Goal: Information Seeking & Learning: Find specific fact

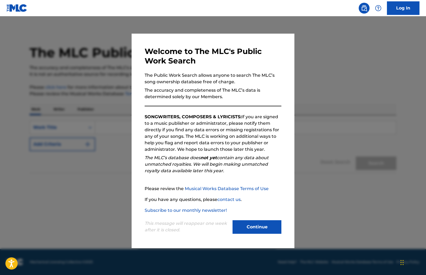
click at [262, 217] on div "This message will reappear one week after it is closed. Continue" at bounding box center [213, 224] width 137 height 21
click at [262, 230] on button "Continue" at bounding box center [256, 227] width 49 height 14
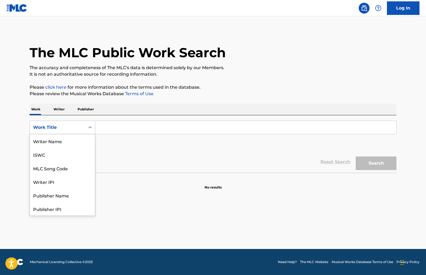
click at [79, 127] on div "Work Title" at bounding box center [57, 127] width 49 height 7
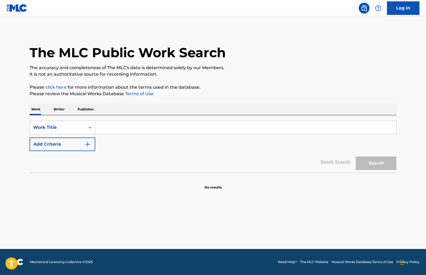
click at [121, 130] on input "Search Form" at bounding box center [245, 127] width 301 height 13
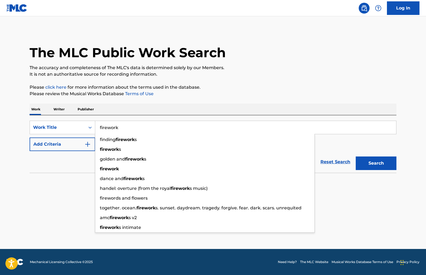
type input "firework"
click at [355, 156] on button "Search" at bounding box center [375, 163] width 41 height 14
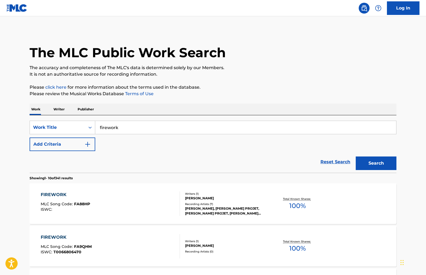
click at [70, 145] on button "Add Criteria" at bounding box center [63, 144] width 66 height 14
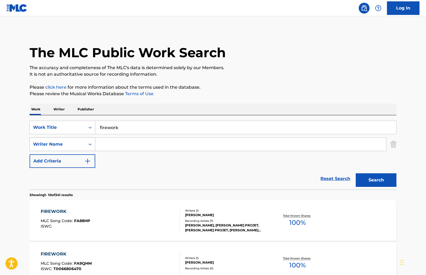
click at [77, 142] on div "Writer Name" at bounding box center [57, 144] width 49 height 7
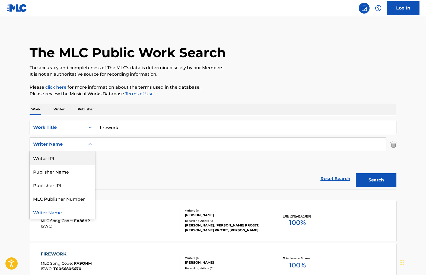
click at [120, 183] on div "Reset Search Search" at bounding box center [213, 179] width 367 height 22
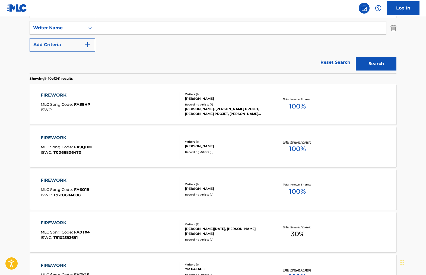
scroll to position [0, 0]
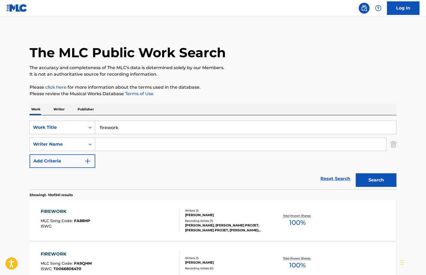
click at [115, 143] on input "Search Form" at bounding box center [240, 144] width 291 height 13
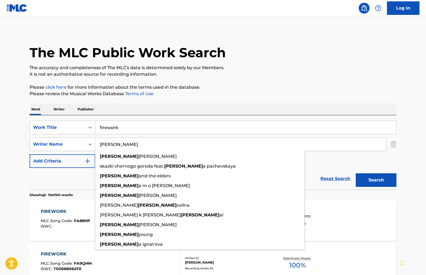
click at [355, 173] on button "Search" at bounding box center [375, 180] width 41 height 14
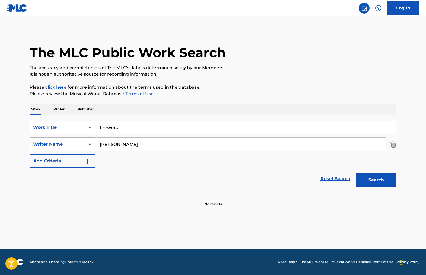
click at [73, 147] on div "Writer Name" at bounding box center [57, 144] width 55 height 10
click at [106, 144] on input "[PERSON_NAME]" at bounding box center [240, 144] width 291 height 13
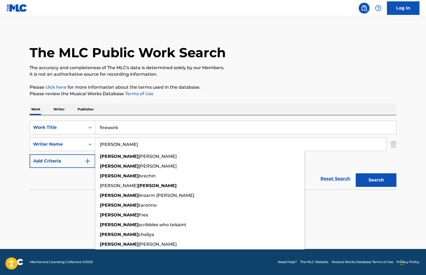
type input "[PERSON_NAME]"
click at [355, 173] on button "Search" at bounding box center [375, 180] width 41 height 14
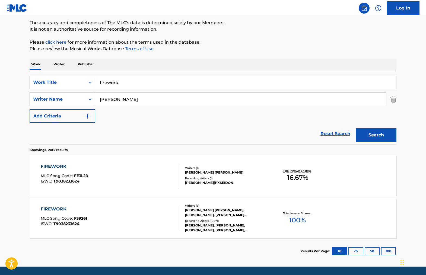
scroll to position [47, 0]
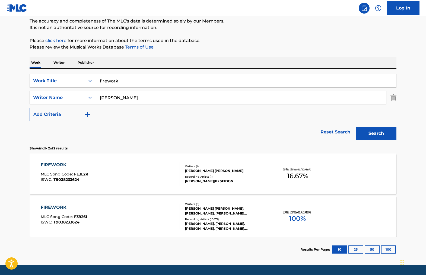
click at [51, 207] on div "FIREWORK" at bounding box center [64, 207] width 46 height 7
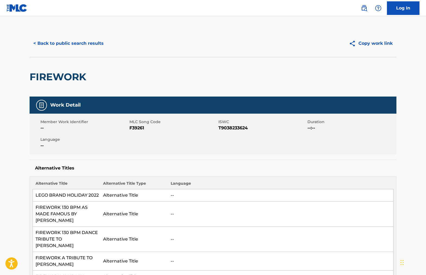
click at [53, 43] on button "< Back to public search results" at bounding box center [69, 44] width 78 height 14
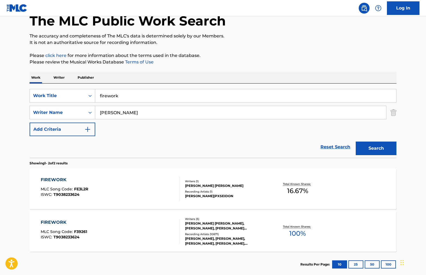
click at [110, 109] on input "[PERSON_NAME]" at bounding box center [240, 112] width 291 height 13
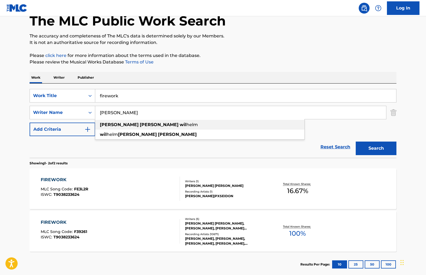
click at [139, 124] on span "Search Form" at bounding box center [139, 124] width 1 height 5
type input "[PERSON_NAME] [PERSON_NAME]"
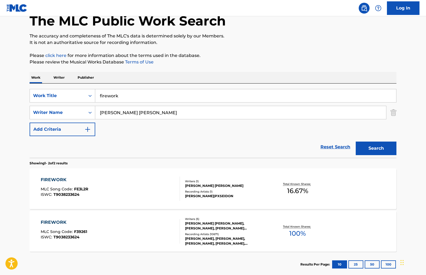
click at [108, 99] on input "firework" at bounding box center [245, 95] width 301 height 13
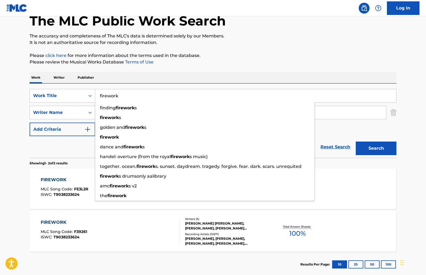
click at [108, 99] on input "firework" at bounding box center [245, 95] width 301 height 13
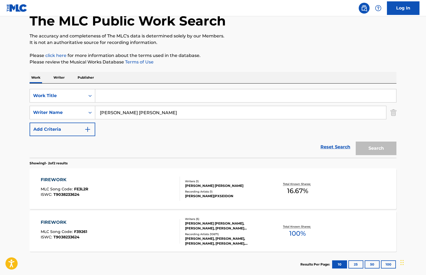
click at [390, 100] on input "Search Form" at bounding box center [245, 95] width 301 height 13
click at [208, 115] on input "[PERSON_NAME] [PERSON_NAME]" at bounding box center [240, 112] width 291 height 13
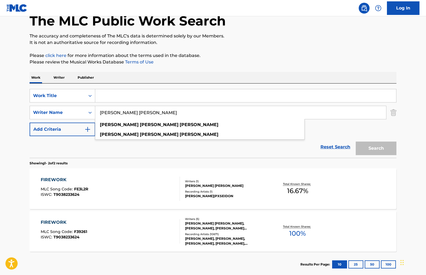
click at [208, 115] on input "[PERSON_NAME] [PERSON_NAME]" at bounding box center [240, 112] width 291 height 13
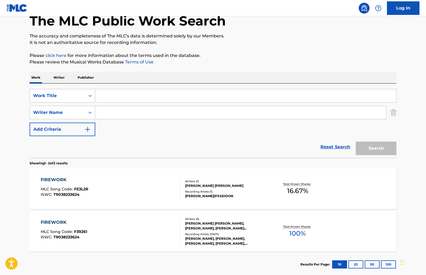
click at [85, 94] on div "Search Form" at bounding box center [90, 96] width 10 height 10
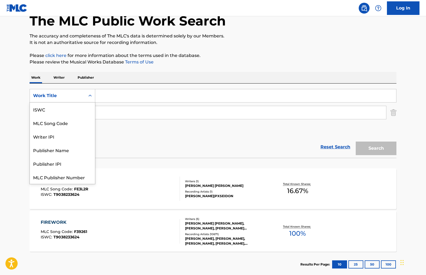
scroll to position [14, 0]
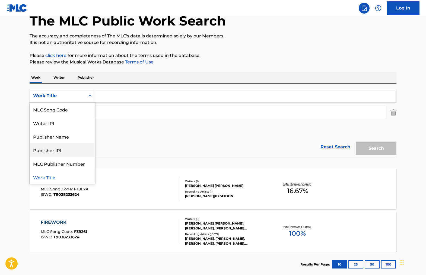
click at [154, 95] on input "Search Form" at bounding box center [245, 95] width 301 height 13
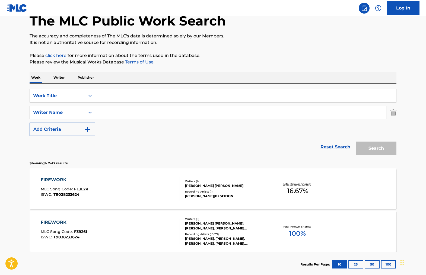
click at [142, 109] on input "Search Form" at bounding box center [240, 112] width 291 height 13
paste input "[PERSON_NAME] [PERSON_NAME]"
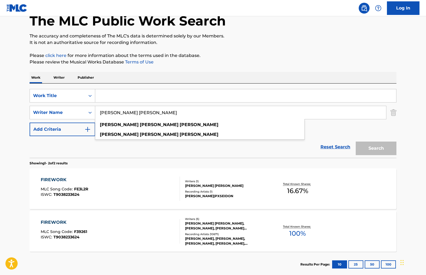
type input "[PERSON_NAME] [PERSON_NAME]"
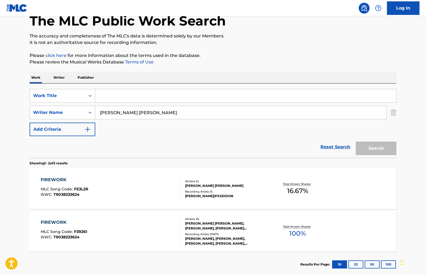
click at [150, 100] on input "Search Form" at bounding box center [245, 95] width 301 height 13
click at [392, 111] on img "Search Form" at bounding box center [393, 113] width 6 height 14
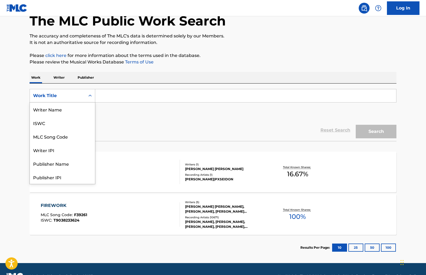
click at [77, 94] on div "Work Title" at bounding box center [57, 95] width 49 height 7
click at [60, 109] on div "Writer Name" at bounding box center [62, 109] width 65 height 14
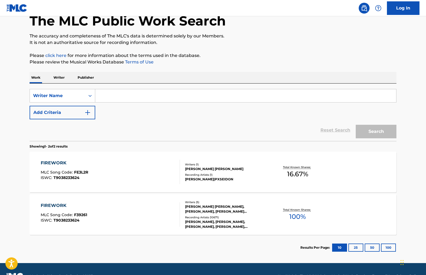
click at [131, 95] on input "Search Form" at bounding box center [245, 95] width 301 height 13
paste input "[PERSON_NAME] [PERSON_NAME]"
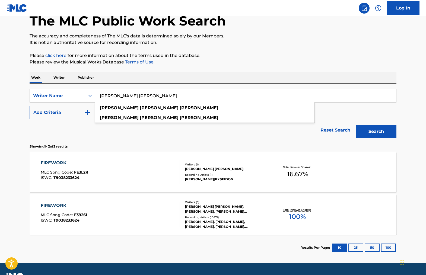
type input "[PERSON_NAME] [PERSON_NAME]"
click at [355, 125] on button "Search" at bounding box center [375, 132] width 41 height 14
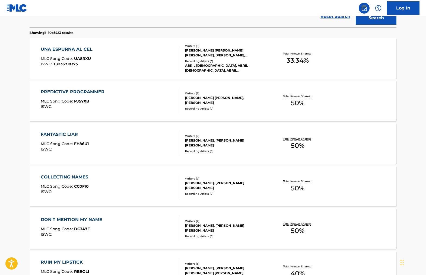
scroll to position [148, 0]
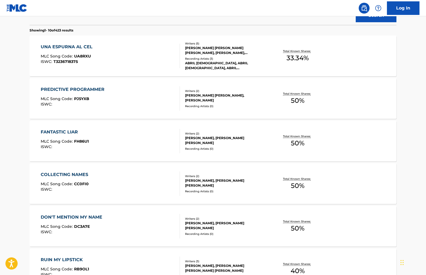
click at [62, 132] on div "FANTASTIC LIAR" at bounding box center [65, 132] width 48 height 7
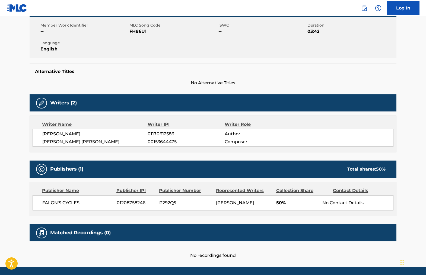
scroll to position [114, 0]
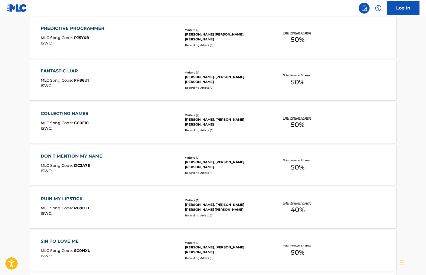
scroll to position [210, 0]
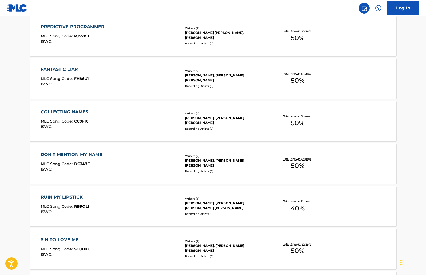
click at [72, 153] on div "DON'T MENTION MY NAME" at bounding box center [73, 154] width 64 height 7
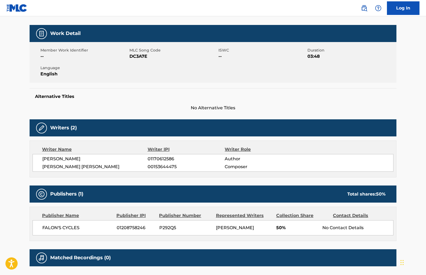
scroll to position [114, 0]
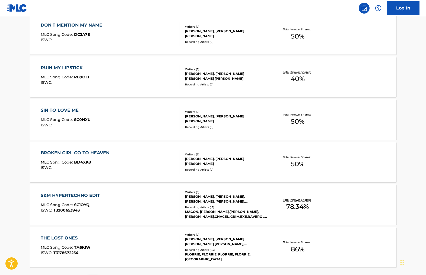
scroll to position [389, 0]
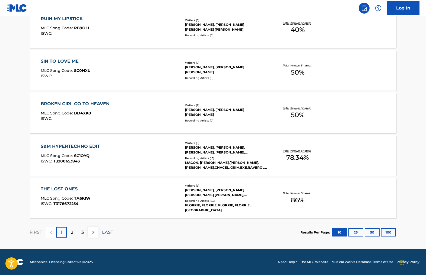
click at [78, 141] on div "S&M HYPERTECHNO EDIT MLC Song Code : SC1OYQ ISWC : T3200653943 Writers ( 8 ) [P…" at bounding box center [213, 155] width 367 height 41
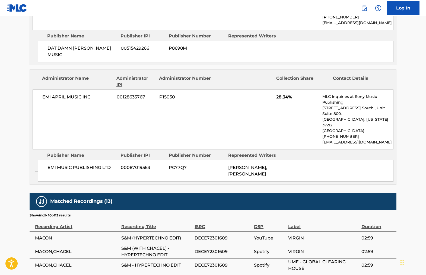
scroll to position [435, 0]
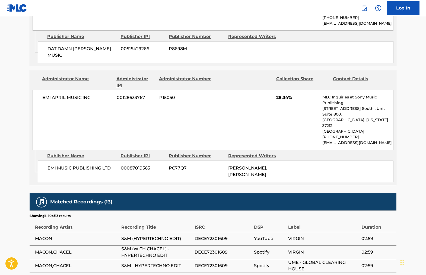
scroll to position [389, 0]
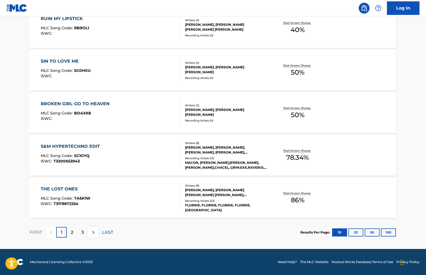
click at [74, 231] on div "2" at bounding box center [72, 232] width 11 height 11
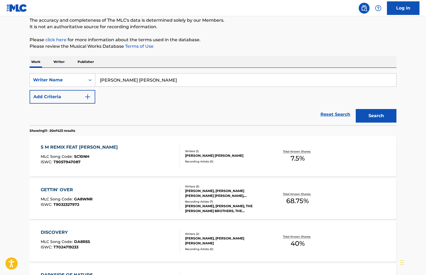
scroll to position [89, 0]
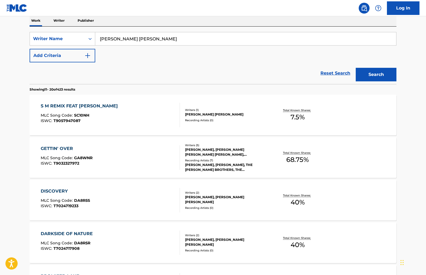
click at [75, 105] on div "S M REMIX FEAT [PERSON_NAME]" at bounding box center [81, 106] width 80 height 7
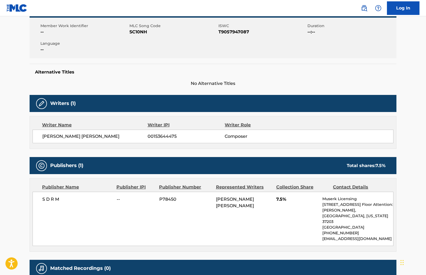
scroll to position [144, 0]
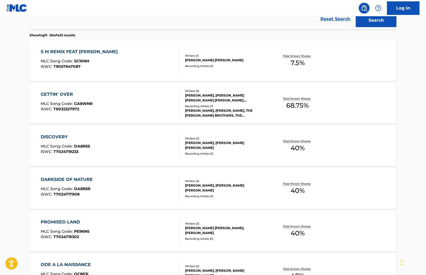
scroll to position [242, 0]
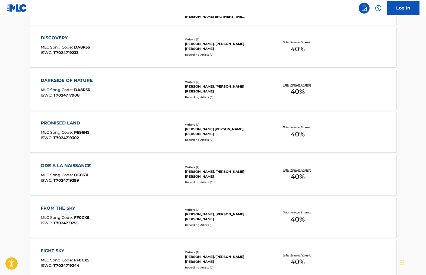
click at [77, 165] on div "ODE A LA NAISSANCE" at bounding box center [67, 165] width 53 height 7
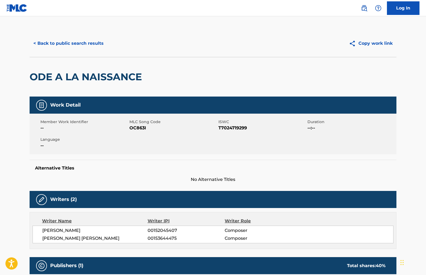
scroll to position [146, 0]
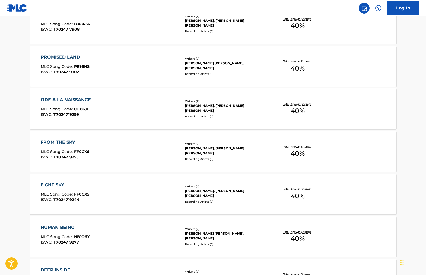
scroll to position [389, 0]
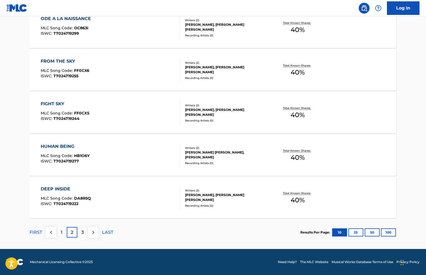
click at [55, 188] on div "DEEP INSIDE" at bounding box center [66, 189] width 50 height 7
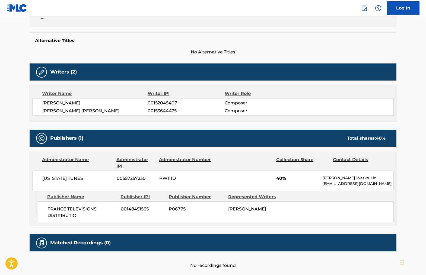
scroll to position [128, 0]
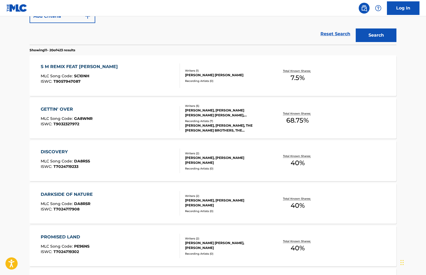
scroll to position [389, 0]
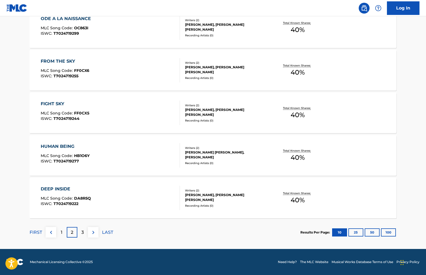
click at [81, 233] on p "3" at bounding box center [82, 232] width 2 height 7
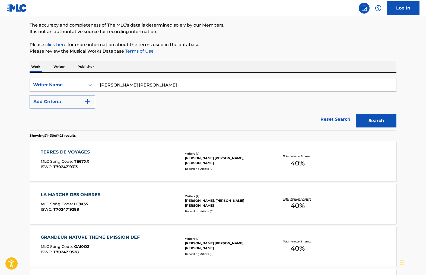
scroll to position [41, 0]
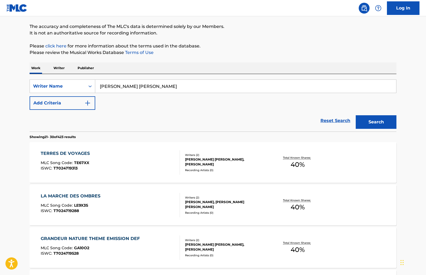
click at [78, 194] on div "LA MARCHE DES OMBRES" at bounding box center [72, 196] width 62 height 7
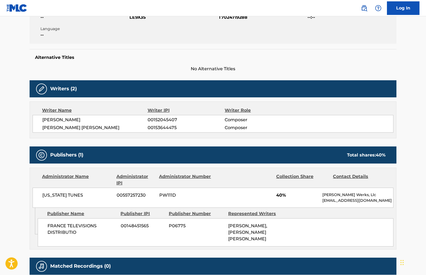
scroll to position [143, 0]
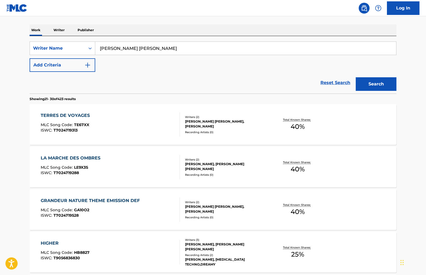
scroll to position [149, 0]
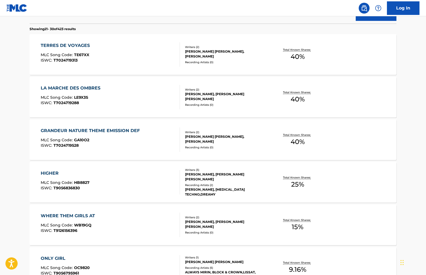
click at [75, 214] on div "WHERE THEM GIRLS AT" at bounding box center [69, 216] width 57 height 7
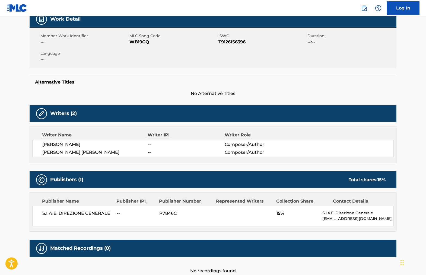
scroll to position [119, 0]
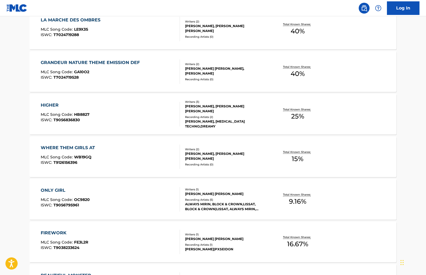
scroll to position [220, 0]
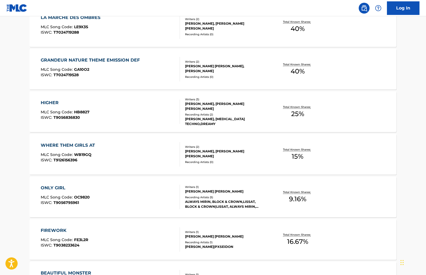
click at [65, 187] on div "ONLY GIRL" at bounding box center [65, 188] width 49 height 7
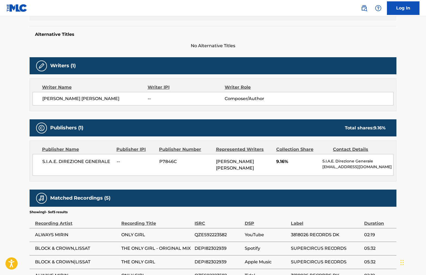
scroll to position [187, 0]
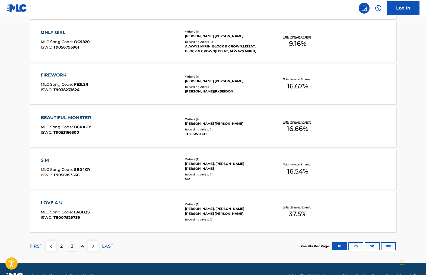
scroll to position [389, 0]
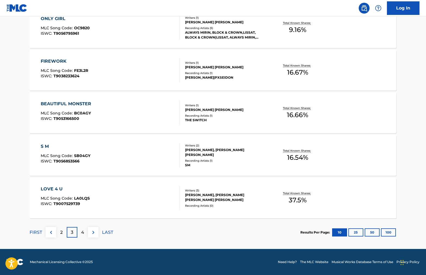
click at [69, 103] on div "BEAUTIFUL MONSTER" at bounding box center [67, 104] width 53 height 7
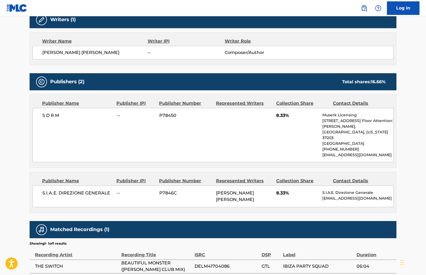
scroll to position [205, 0]
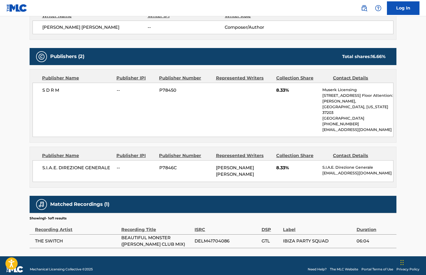
scroll to position [389, 0]
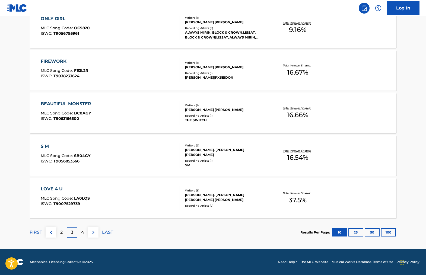
click at [80, 232] on div "4" at bounding box center [82, 232] width 11 height 11
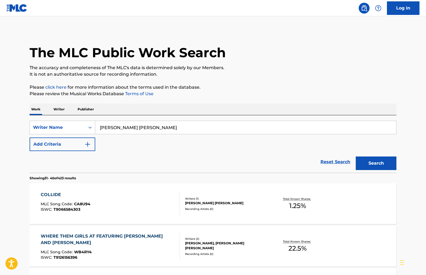
click at [52, 191] on div "COLLIDE" at bounding box center [66, 194] width 50 height 7
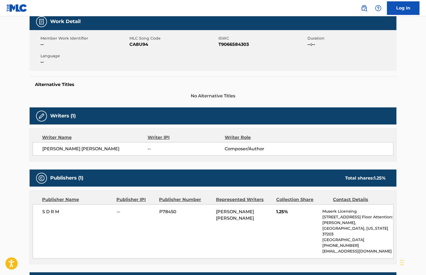
scroll to position [144, 0]
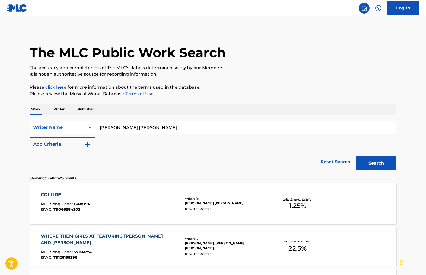
scroll to position [114, 0]
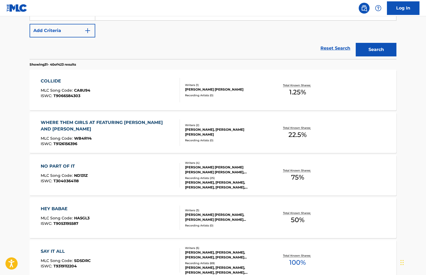
click at [62, 165] on div "NO PART OF IT" at bounding box center [64, 166] width 47 height 7
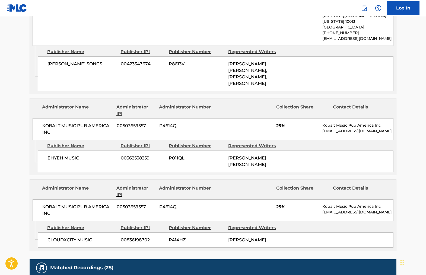
scroll to position [258, 0]
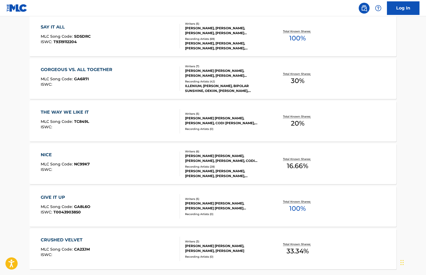
scroll to position [361, 0]
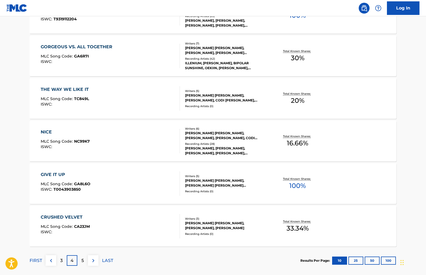
click at [56, 173] on div "GIVE IT UP" at bounding box center [66, 174] width 50 height 7
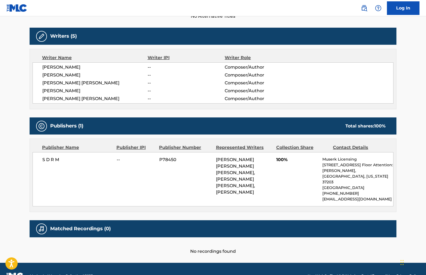
scroll to position [177, 0]
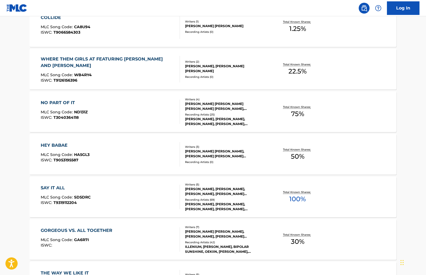
scroll to position [375, 0]
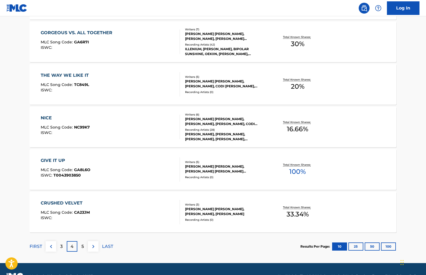
click at [83, 244] on p "5" at bounding box center [82, 246] width 2 height 7
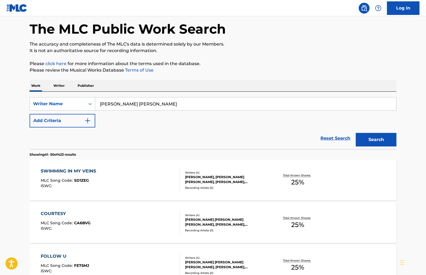
scroll to position [43, 0]
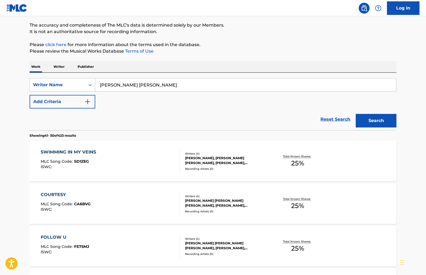
click at [57, 196] on div "COURTESY" at bounding box center [66, 194] width 50 height 7
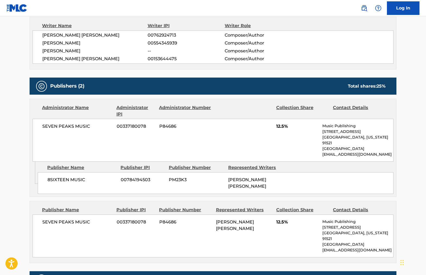
scroll to position [195, 0]
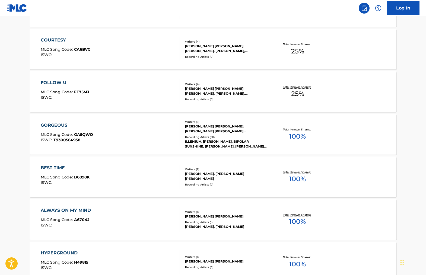
scroll to position [248, 0]
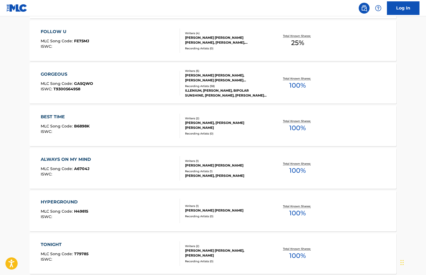
click at [69, 159] on div "ALWAYS ON MY MIND" at bounding box center [67, 159] width 53 height 7
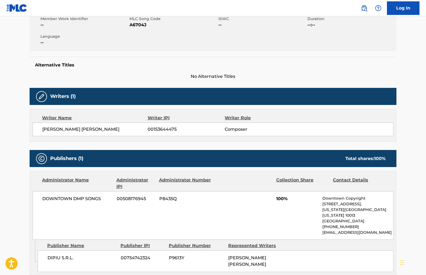
scroll to position [192, 0]
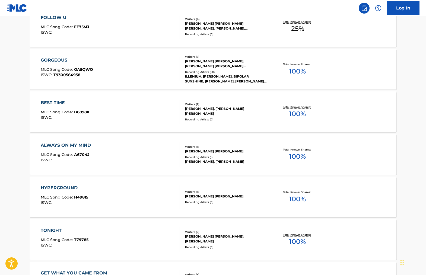
scroll to position [389, 0]
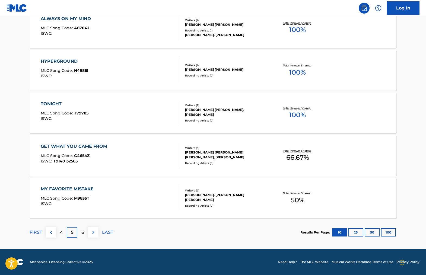
click at [77, 186] on div "MY FAVORITE MISTAKE" at bounding box center [69, 189] width 56 height 7
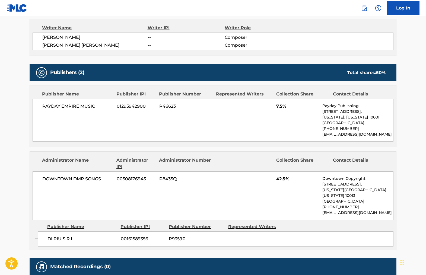
scroll to position [206, 0]
